Goal: Task Accomplishment & Management: Complete application form

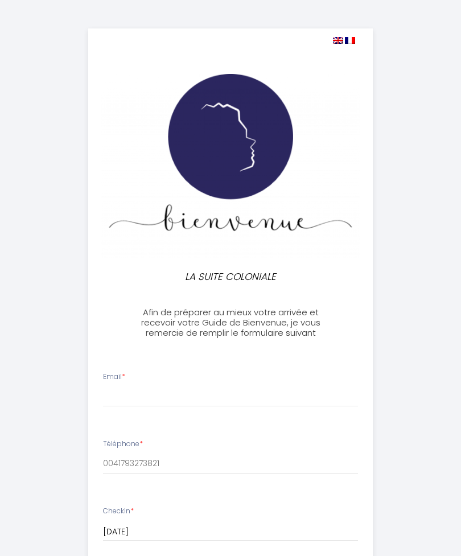
select select
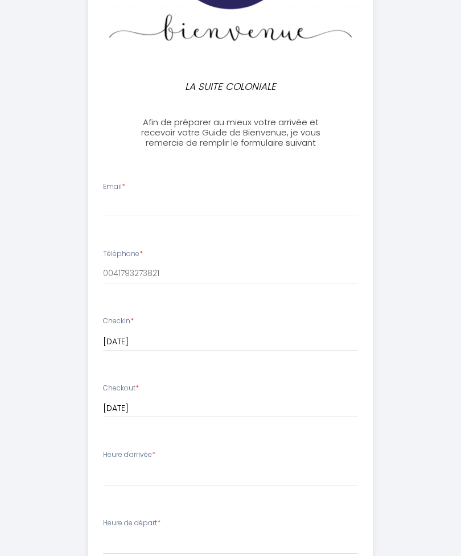
scroll to position [194, 0]
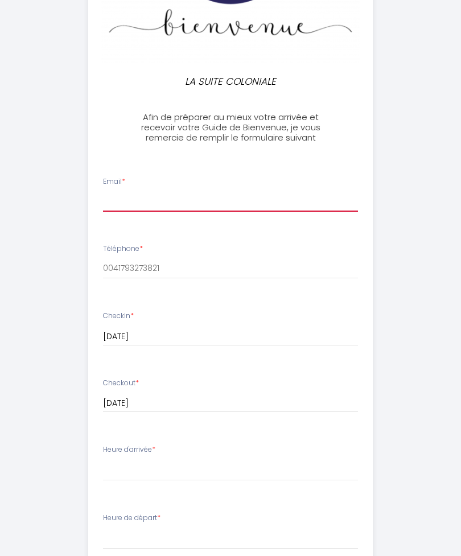
click at [292, 198] on input "Email *" at bounding box center [230, 202] width 255 height 20
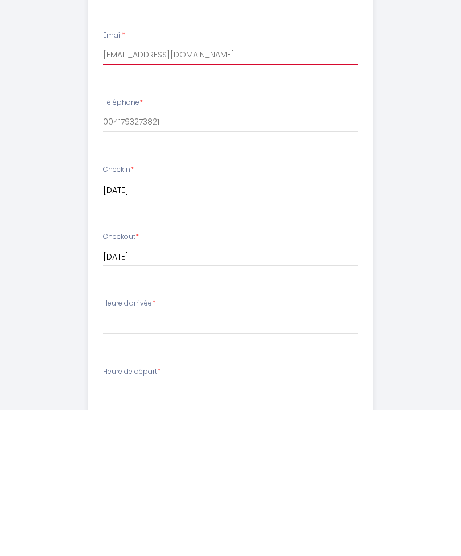
type input "[EMAIL_ADDRESS][DOMAIN_NAME]"
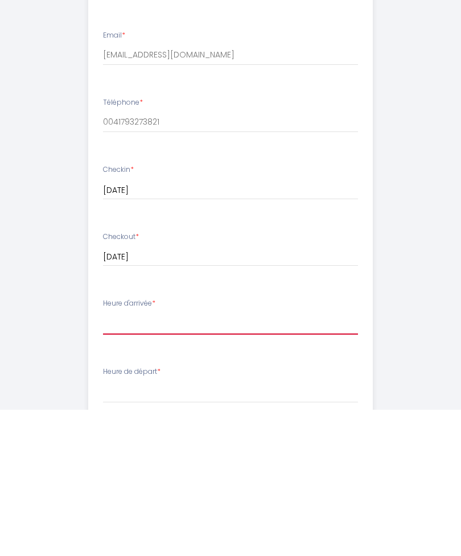
click at [305, 459] on select "17:00 17:30 18:00 18:30 19:00 19:30 20:00 20:30 21:00 21:30 22:00 22:30 23:00 2…" at bounding box center [230, 470] width 255 height 22
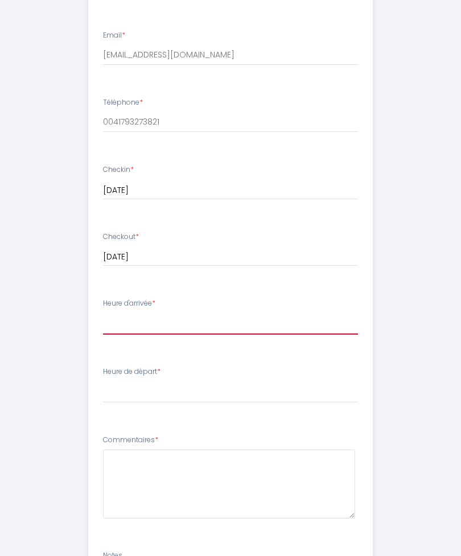
select select "17:00"
click at [143, 320] on select "17:00 17:30 18:00 18:30 19:00 19:30 20:00 20:30 21:00 21:30 22:00 22:30 23:00 2…" at bounding box center [230, 324] width 255 height 22
click at [214, 321] on select "17:00 17:30 18:00 18:30 19:00 19:30 20:00 20:30 21:00 21:30 22:00 22:30 23:00 2…" at bounding box center [230, 324] width 255 height 22
click at [190, 318] on select "17:00 17:30 18:00 18:30 19:00 19:30 20:00 20:30 21:00 21:30 22:00 22:30 23:00 2…" at bounding box center [230, 324] width 255 height 22
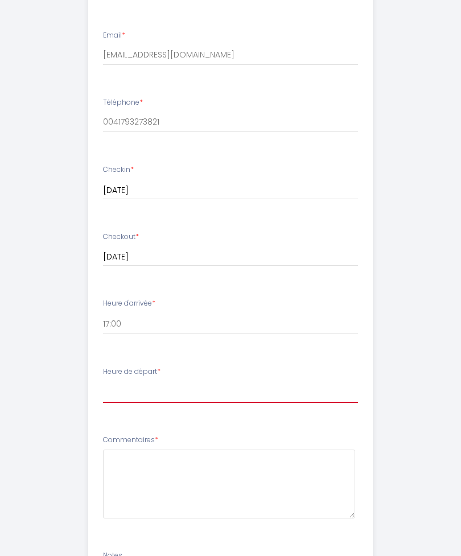
click at [192, 381] on select "00:00 00:30 01:00 01:30 02:00 02:30 03:00 03:30 04:00 04:30 05:00 05:30 06:00 0…" at bounding box center [230, 392] width 255 height 22
select select "07:30"
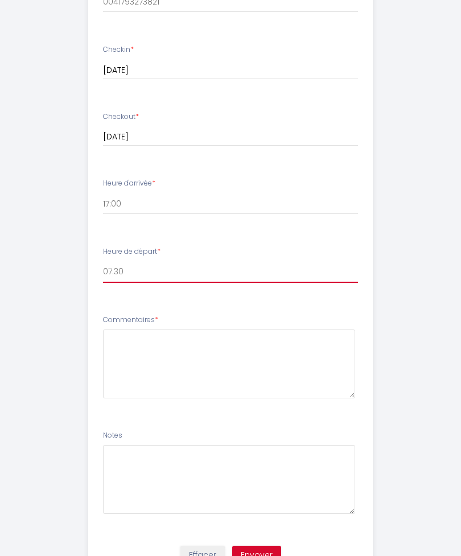
scroll to position [475, 0]
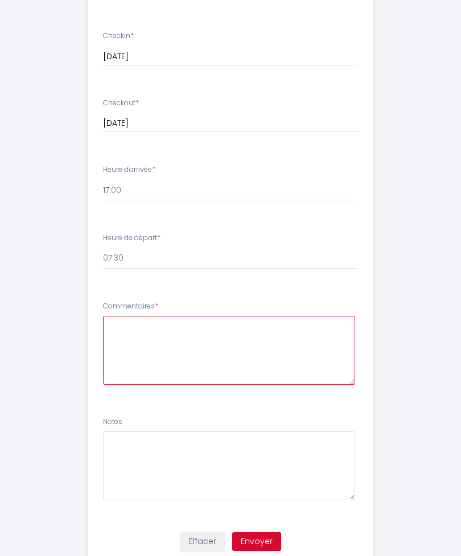
click at [207, 348] on textarea at bounding box center [229, 350] width 252 height 69
click at [113, 323] on textarea "Arrivée à 14-15h possible?" at bounding box center [229, 350] width 252 height 69
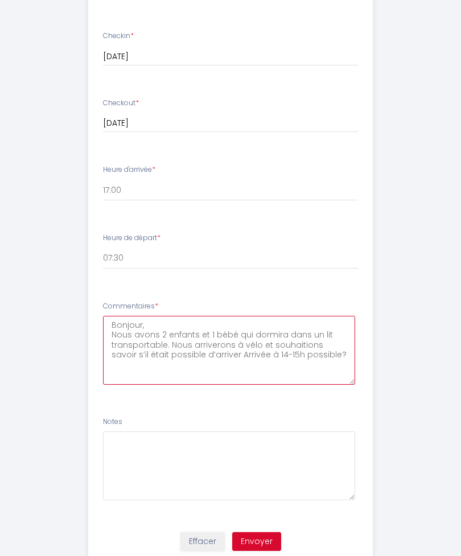
click at [229, 354] on textarea "Bonjour, Nous avons 2 enfants et 1 bébé qui dormira dans un lit transportable. …" at bounding box center [229, 350] width 252 height 69
click at [221, 357] on textarea "Bonjour, Nous avons 2 enfants et 1 bébé qui dormira dans un lit transportable. …" at bounding box center [229, 350] width 252 height 69
click at [244, 352] on textarea "Bonjour, Nous avons 2 enfants et 1 bébé qui dormira dans un lit transportable. …" at bounding box center [229, 350] width 252 height 69
click at [284, 351] on textarea "Bonjour, Nous avons 2 enfants et 1 bébé qui dormira dans un lit transportable. …" at bounding box center [229, 350] width 252 height 69
click at [333, 348] on textarea "Bonjour, Nous avons 2 enfants et 1 bébé qui dormira dans un lit transportable. …" at bounding box center [229, 350] width 252 height 69
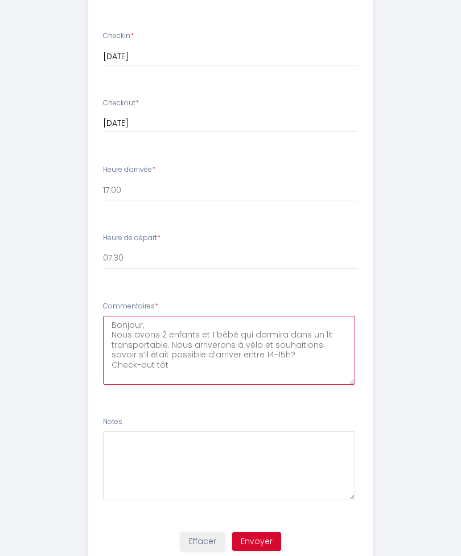
type textarea "Bonjour, Nous avons 2 enfants et 1 bébé qui dormira dans un lit transportable. …"
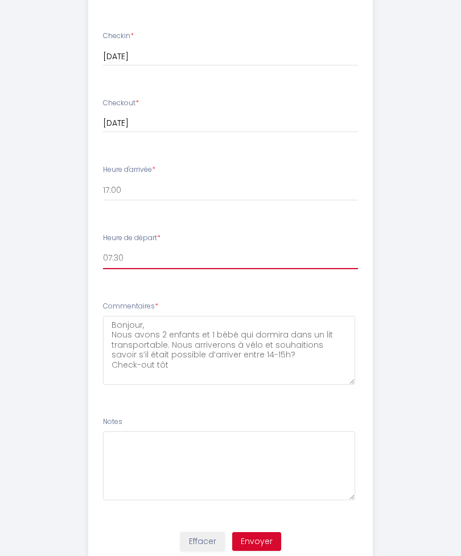
click at [259, 247] on select "00:00 00:30 01:00 01:30 02:00 02:30 03:00 03:30 04:00 04:30 05:00 05:30 06:00 0…" at bounding box center [230, 258] width 255 height 22
select select "07:00"
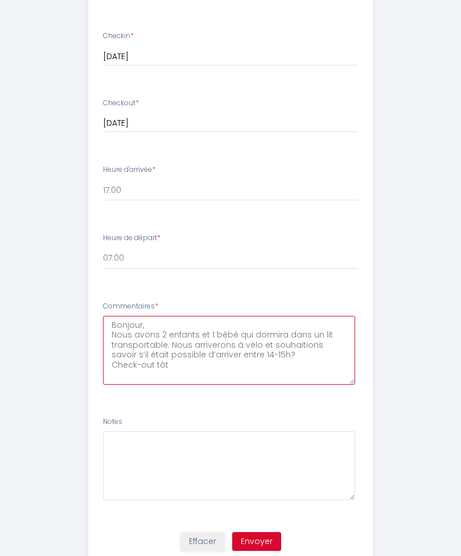
click at [278, 365] on textarea "Bonjour, Nous avons 2 enfants et 1 bébé qui dormira dans un lit transportable. …" at bounding box center [229, 350] width 252 height 69
click at [156, 358] on textarea "Bonjour, Nous avons 2 enfants et 1 bébé qui dormira dans un lit transportable. …" at bounding box center [229, 350] width 252 height 69
click at [322, 359] on textarea "Bonjour, Nous avons 2 enfants et 1 bébé qui dormira dans un lit transportable. …" at bounding box center [229, 350] width 252 height 69
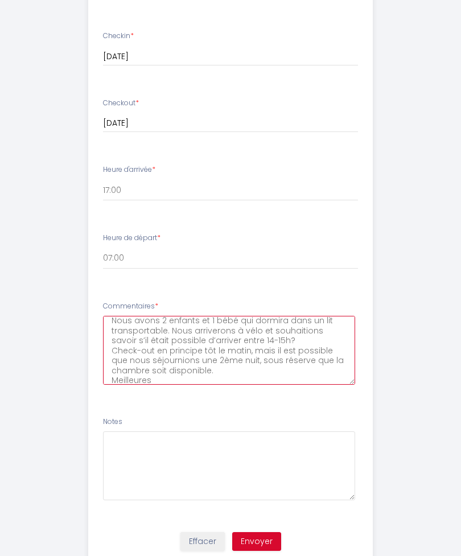
scroll to position [14, 0]
type textarea "Bonjour, Nous avons 2 enfants et 1 bébé qui dormira dans un lit transportable. …"
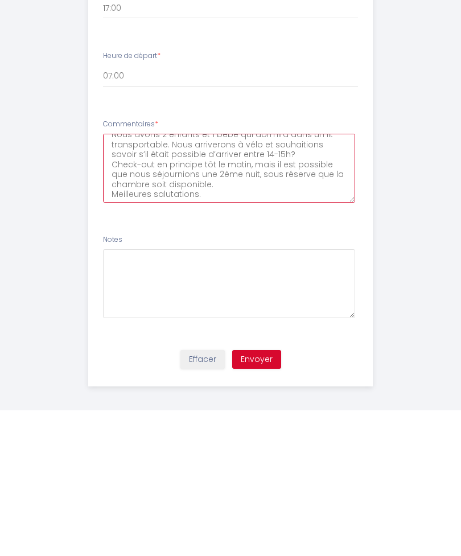
scroll to position [18, 0]
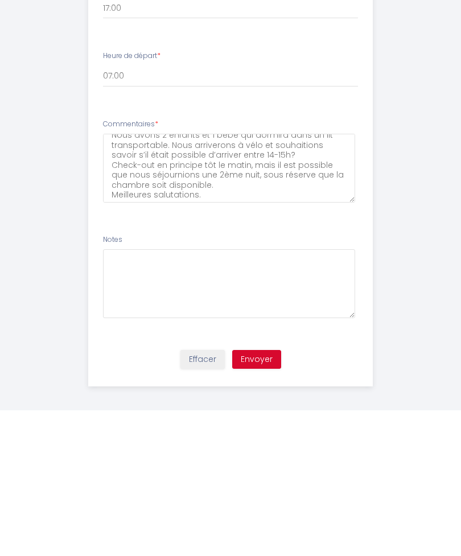
click at [263, 495] on button "Envoyer" at bounding box center [256, 504] width 49 height 19
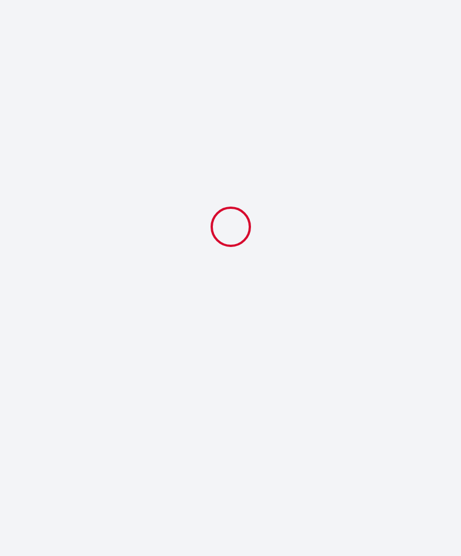
scroll to position [0, 0]
select select "07:00"
